Goal: Transaction & Acquisition: Book appointment/travel/reservation

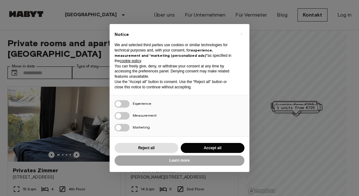
click at [202, 149] on button "Accept all" at bounding box center [213, 148] width 64 height 10
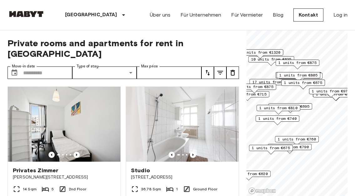
click at [270, 150] on span "1 units from €675" at bounding box center [271, 148] width 38 height 6
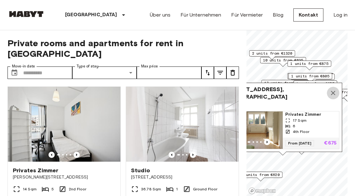
click at [334, 89] on icon "Map marker" at bounding box center [333, 93] width 8 height 8
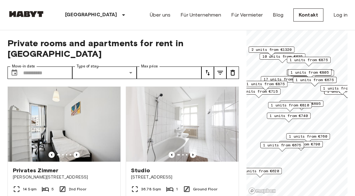
drag, startPoint x: 319, startPoint y: 111, endPoint x: 319, endPoint y: 106, distance: 5.3
click at [319, 106] on span "1 units from €695" at bounding box center [301, 104] width 38 height 6
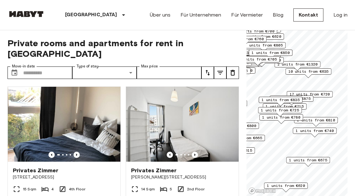
drag, startPoint x: 283, startPoint y: 128, endPoint x: 256, endPoint y: 126, distance: 27.3
click at [256, 126] on span "1 units from €800" at bounding box center [237, 126] width 38 height 6
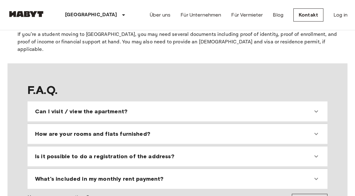
scroll to position [529, 0]
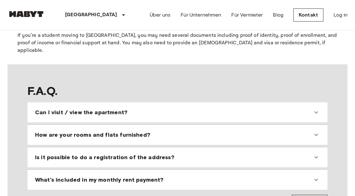
click at [189, 109] on div "Can I visit / view the apartment?" at bounding box center [173, 113] width 277 height 8
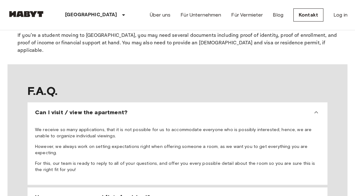
click at [189, 109] on div "Can I visit / view the apartment?" at bounding box center [173, 113] width 277 height 8
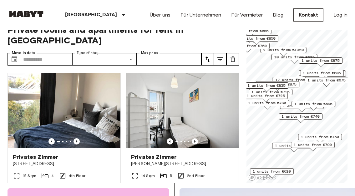
scroll to position [8, 0]
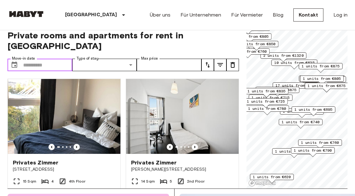
click at [55, 59] on input "Move-in date" at bounding box center [47, 65] width 49 height 13
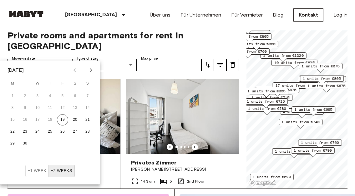
click at [88, 73] on icon "Next month" at bounding box center [91, 71] width 8 height 8
click at [40, 98] on button "1" at bounding box center [37, 96] width 11 height 11
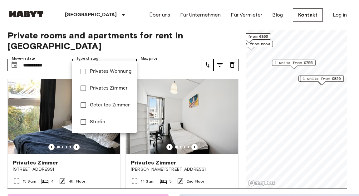
click at [62, 54] on div at bounding box center [179, 98] width 359 height 196
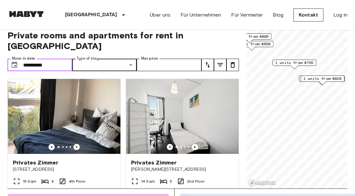
click at [44, 59] on input "**********" at bounding box center [47, 65] width 49 height 13
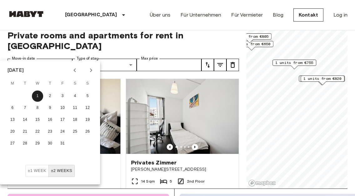
click at [92, 71] on icon "Next month" at bounding box center [91, 71] width 8 height 8
click at [33, 143] on button "31" at bounding box center [37, 143] width 11 height 11
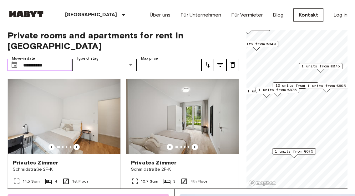
type input "**********"
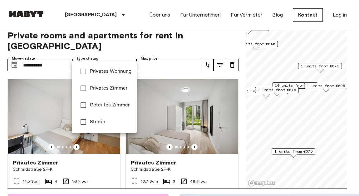
click at [120, 89] on span "Privates Zimmer" at bounding box center [111, 89] width 42 height 8
type input "**********"
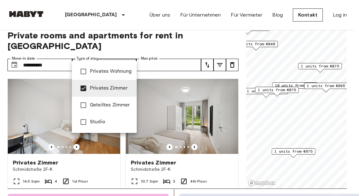
click at [179, 51] on div at bounding box center [179, 98] width 359 height 196
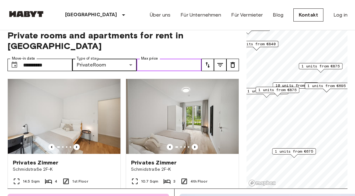
click at [178, 59] on input "Max price" at bounding box center [169, 65] width 65 height 13
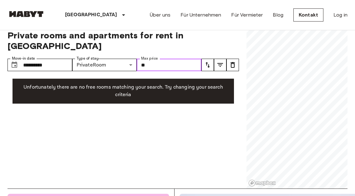
type input "*"
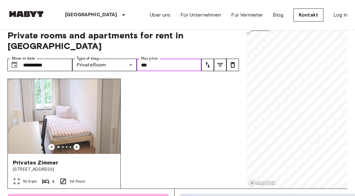
click at [76, 144] on icon "Previous image" at bounding box center [76, 147] width 6 height 6
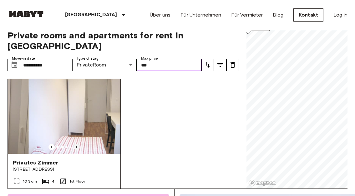
click at [76, 144] on icon "Previous image" at bounding box center [76, 147] width 6 height 6
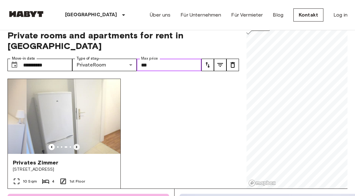
click at [76, 144] on icon "Previous image" at bounding box center [76, 147] width 6 height 6
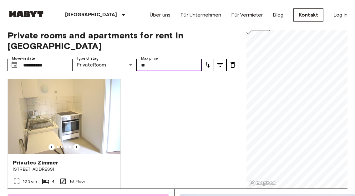
type input "*"
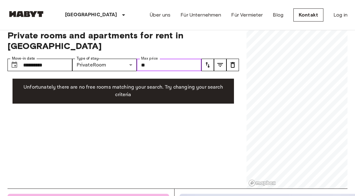
type input "***"
